Goal: Task Accomplishment & Management: Complete application form

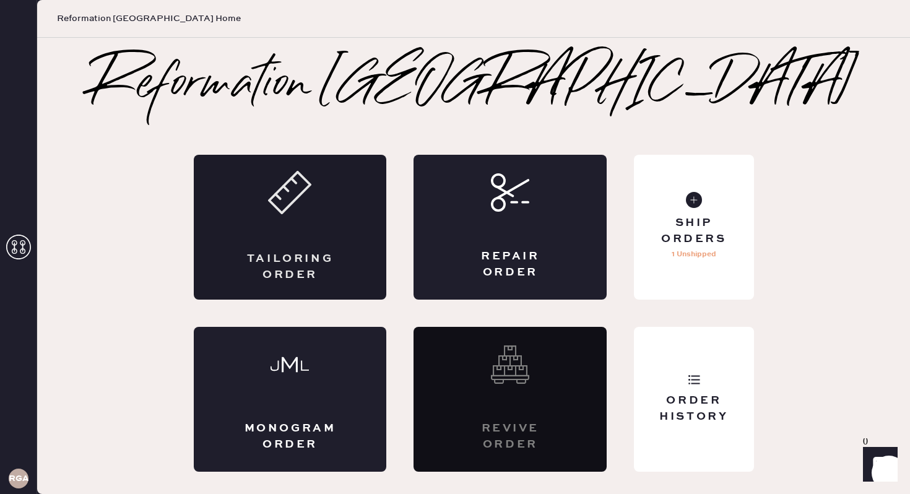
click at [311, 239] on div "Tailoring Order" at bounding box center [290, 227] width 193 height 145
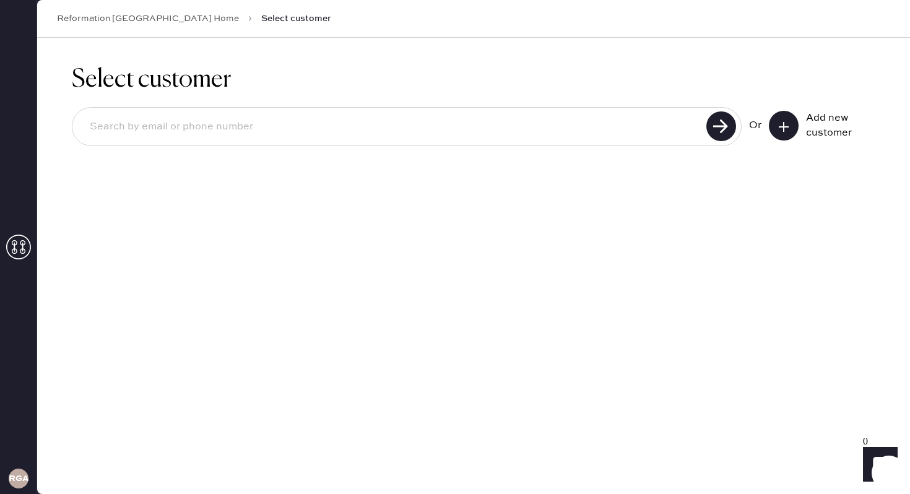
click at [787, 124] on icon at bounding box center [784, 127] width 12 height 12
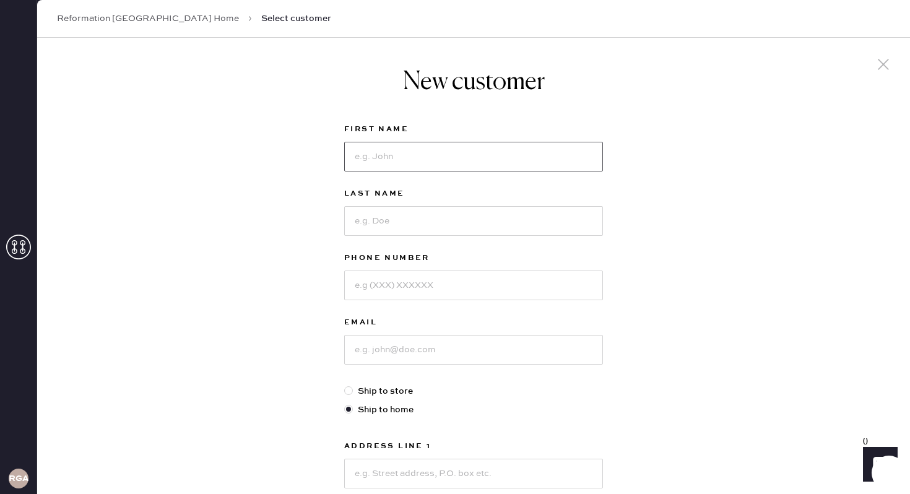
click at [425, 154] on input at bounding box center [473, 157] width 259 height 30
type input "Bella"
type input "[PERSON_NAME]"
type input "6"
type input "[PHONE_NUMBER]"
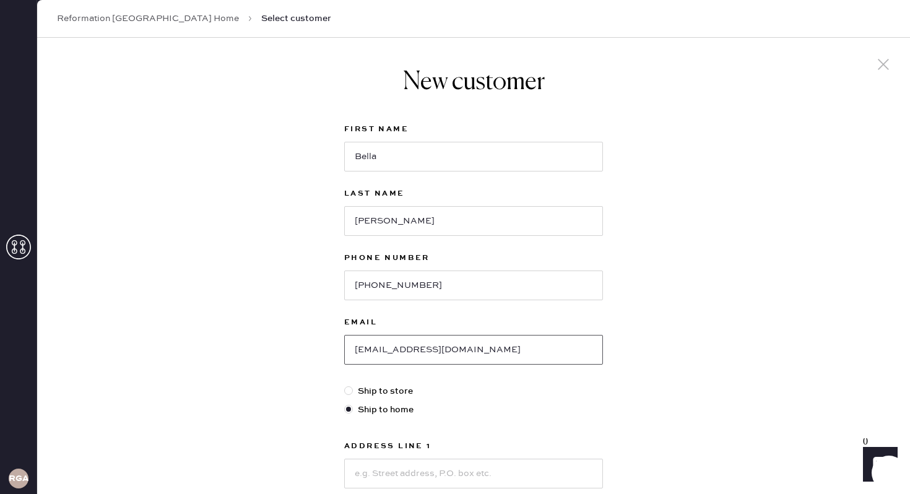
type input "[EMAIL_ADDRESS][DOMAIN_NAME]"
click at [349, 390] on div at bounding box center [348, 390] width 9 height 9
click at [345, 385] on input "Ship to store" at bounding box center [344, 384] width 1 height 1
radio input "true"
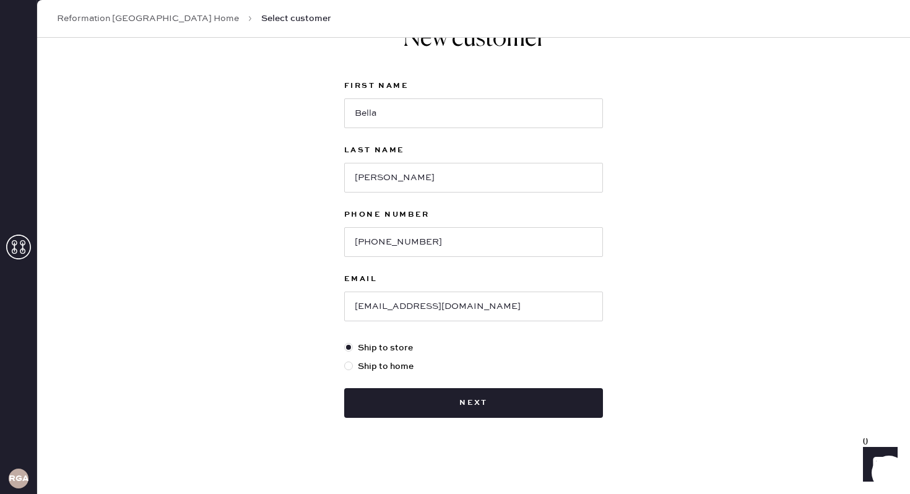
scroll to position [46, 0]
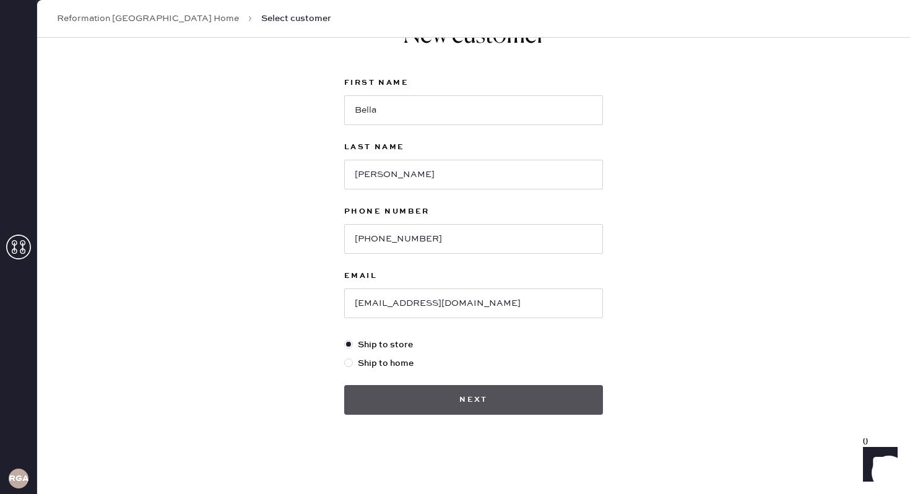
click at [381, 396] on button "Next" at bounding box center [473, 400] width 259 height 30
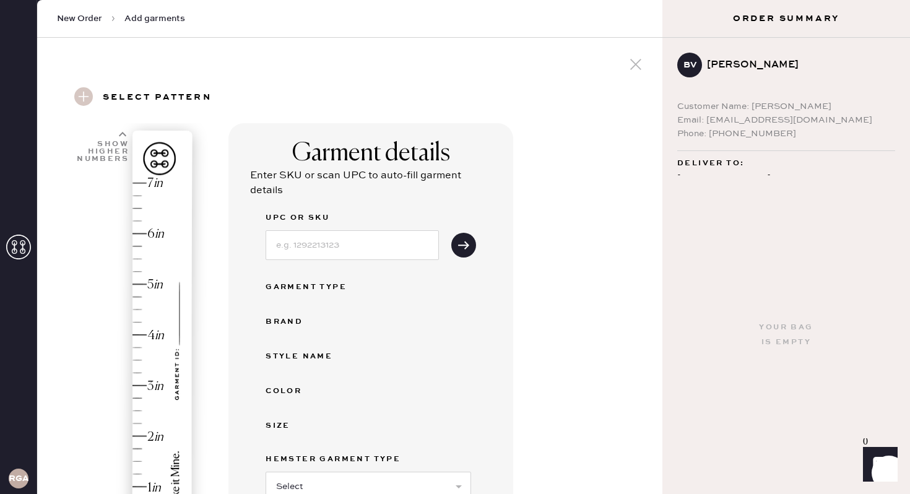
scroll to position [427, 0]
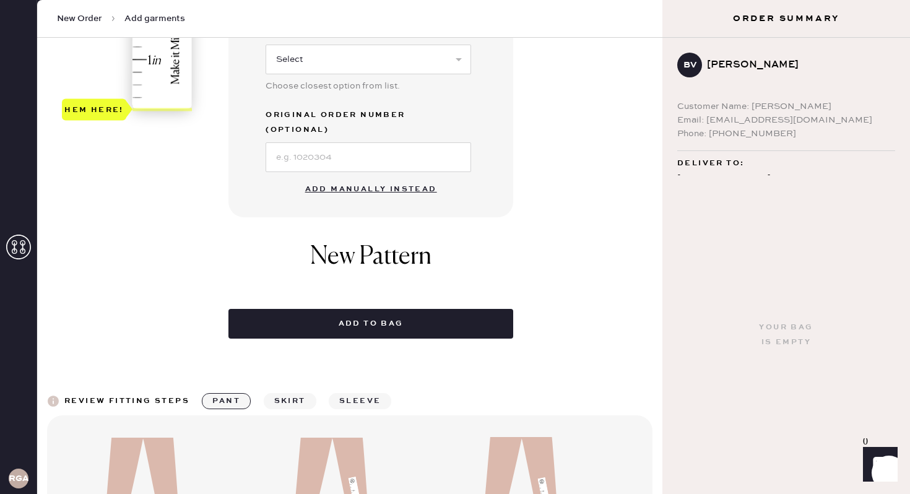
click at [382, 177] on button "Add manually instead" at bounding box center [371, 189] width 147 height 25
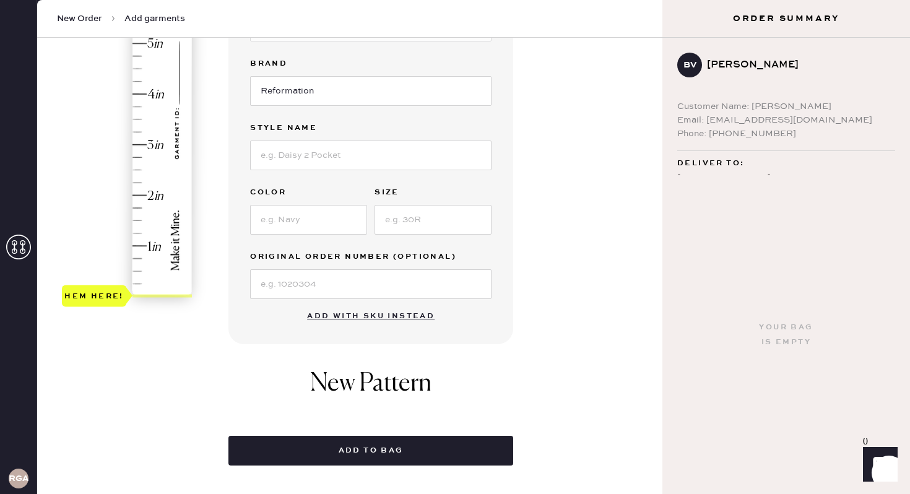
scroll to position [0, 0]
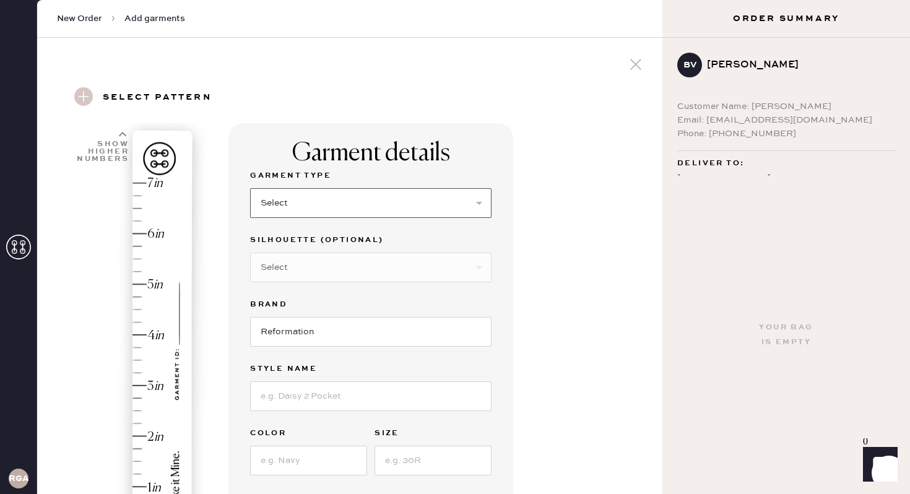
click at [323, 196] on select "Select Basic Skirt Jeans Leggings Pants Shorts Basic Sleeved Dress Basic Sleeve…" at bounding box center [370, 203] width 241 height 30
select select "2"
click at [301, 272] on select "Select Shorts Cropped Flare Boot Cut Straight Skinny Other" at bounding box center [370, 268] width 241 height 30
select select "other"
click at [319, 335] on input at bounding box center [370, 332] width 241 height 30
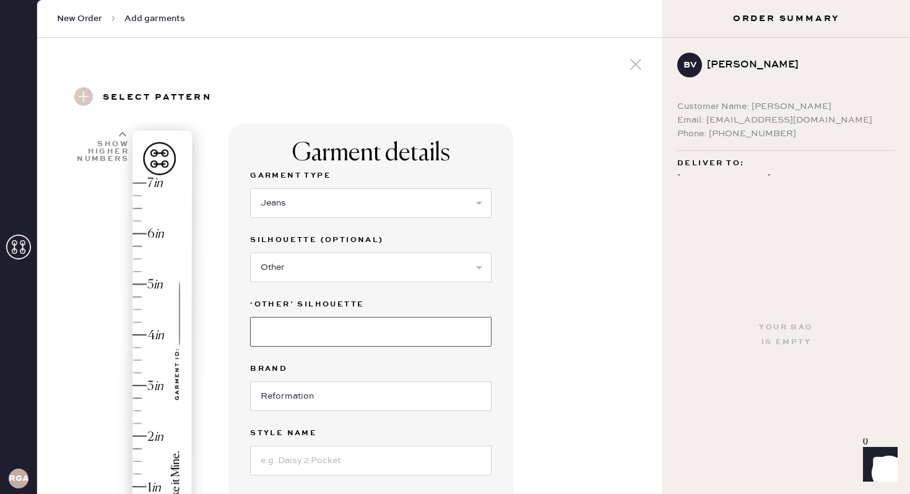
type input "WIDE"
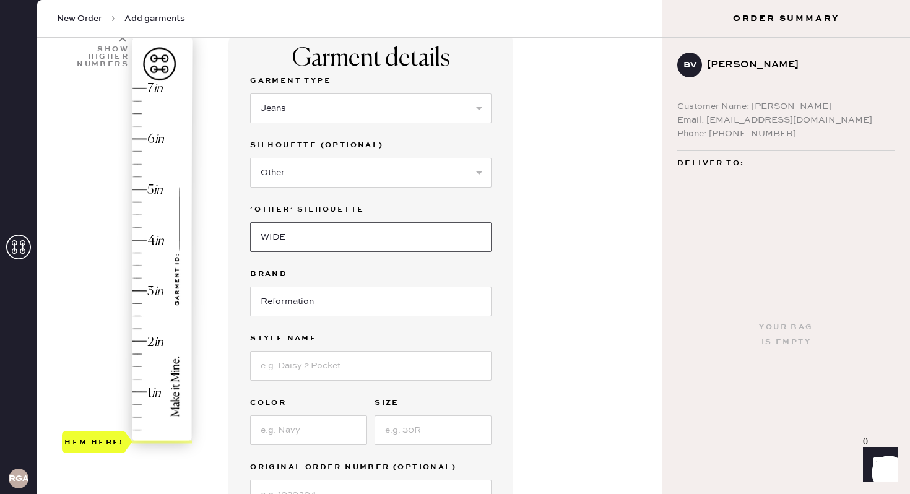
scroll to position [98, 0]
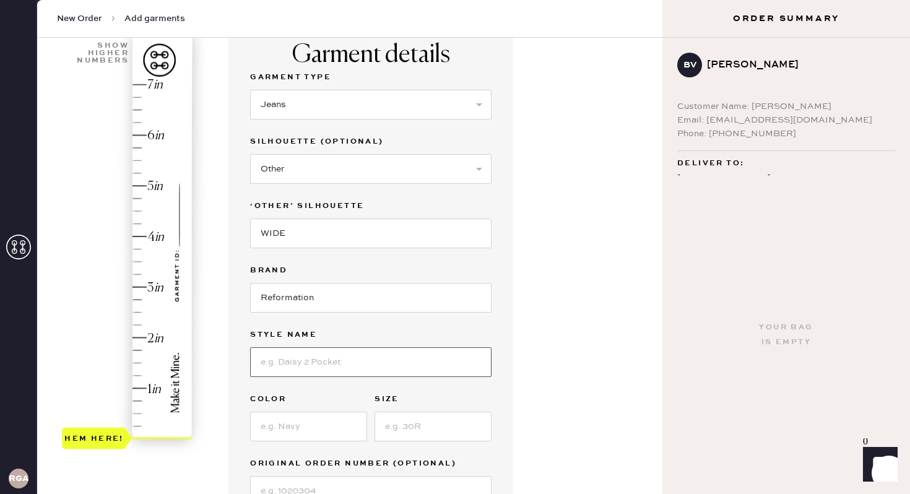
click at [317, 365] on input at bounding box center [370, 362] width 241 height 30
type input "[PERSON_NAME] Rise Slouchy Wide Leg Jeans"
click at [327, 420] on input at bounding box center [308, 427] width 117 height 30
type input "Summit"
click at [445, 423] on input at bounding box center [433, 427] width 117 height 30
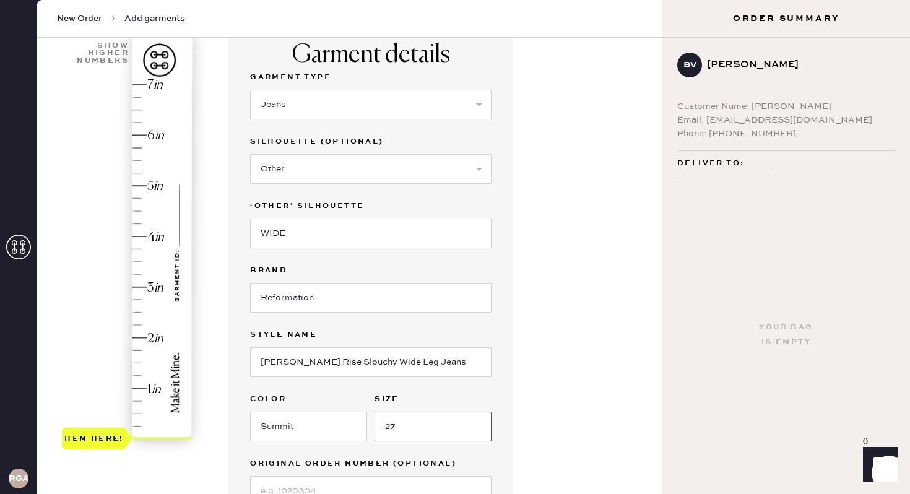
type input "27"
type input "2.25"
click at [145, 324] on div "Hem here!" at bounding box center [128, 261] width 132 height 365
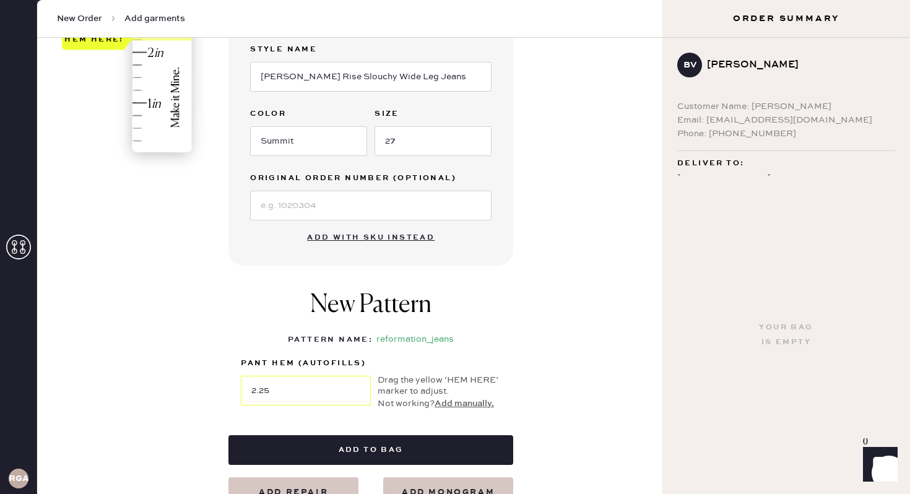
scroll to position [396, 0]
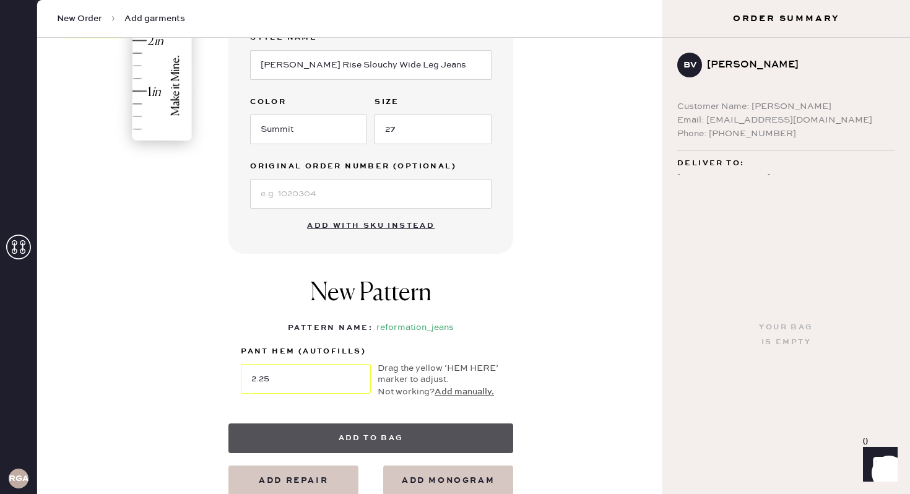
click at [366, 435] on button "Add to bag" at bounding box center [370, 438] width 285 height 30
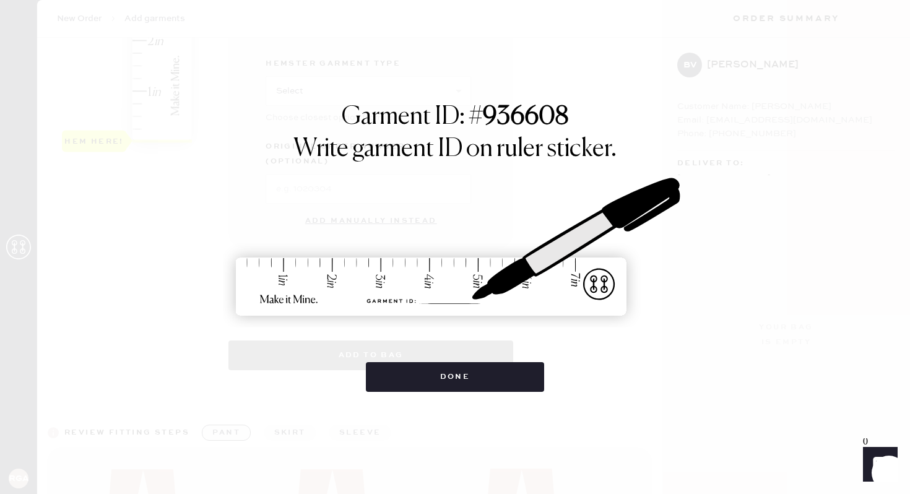
select select "2"
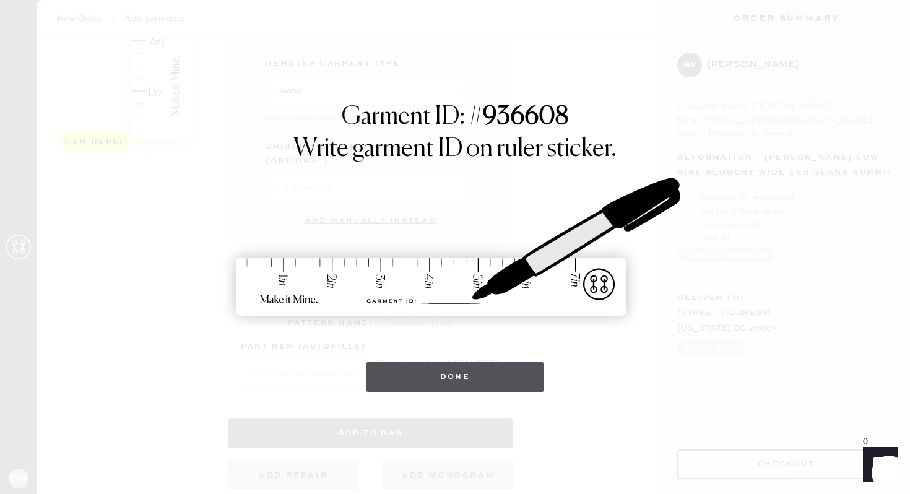
click at [443, 379] on button "Done" at bounding box center [455, 377] width 179 height 30
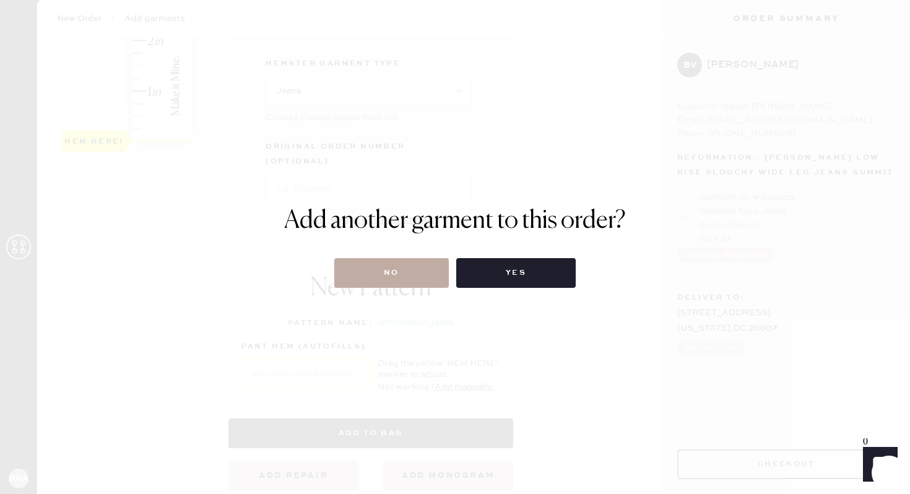
click at [407, 267] on button "No" at bounding box center [391, 273] width 115 height 30
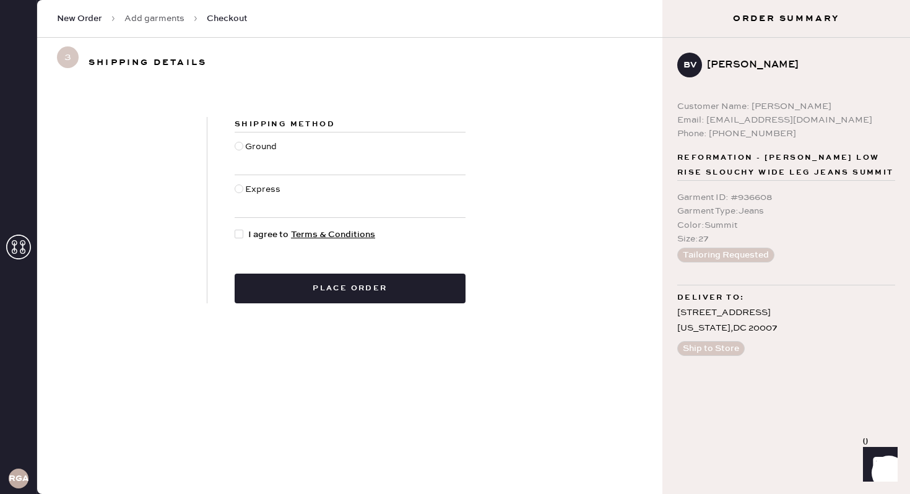
click at [243, 147] on div at bounding box center [240, 153] width 11 height 27
click at [235, 141] on input "Ground" at bounding box center [235, 140] width 1 height 1
radio input "true"
click at [243, 235] on div at bounding box center [242, 235] width 14 height 14
click at [235, 228] on input "I agree to Terms & Conditions" at bounding box center [235, 228] width 1 height 1
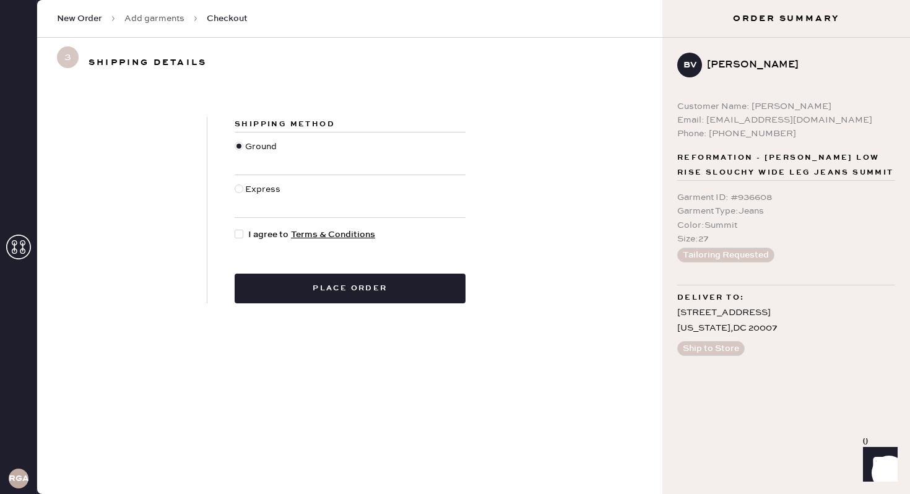
checkbox input "true"
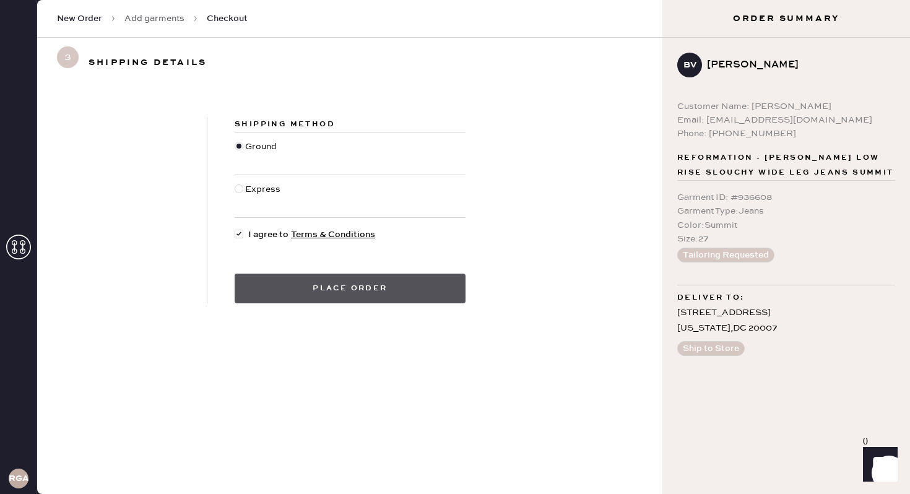
click at [350, 289] on button "Place order" at bounding box center [350, 289] width 231 height 30
